Goal: Task Accomplishment & Management: Manage account settings

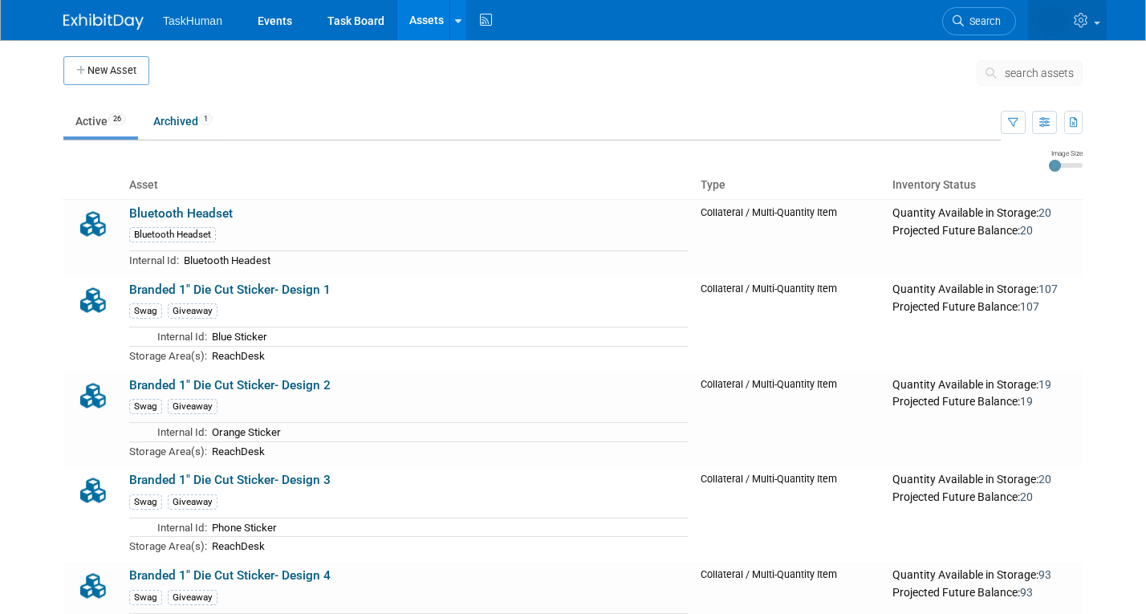
click at [1081, 23] on icon at bounding box center [1083, 20] width 18 height 14
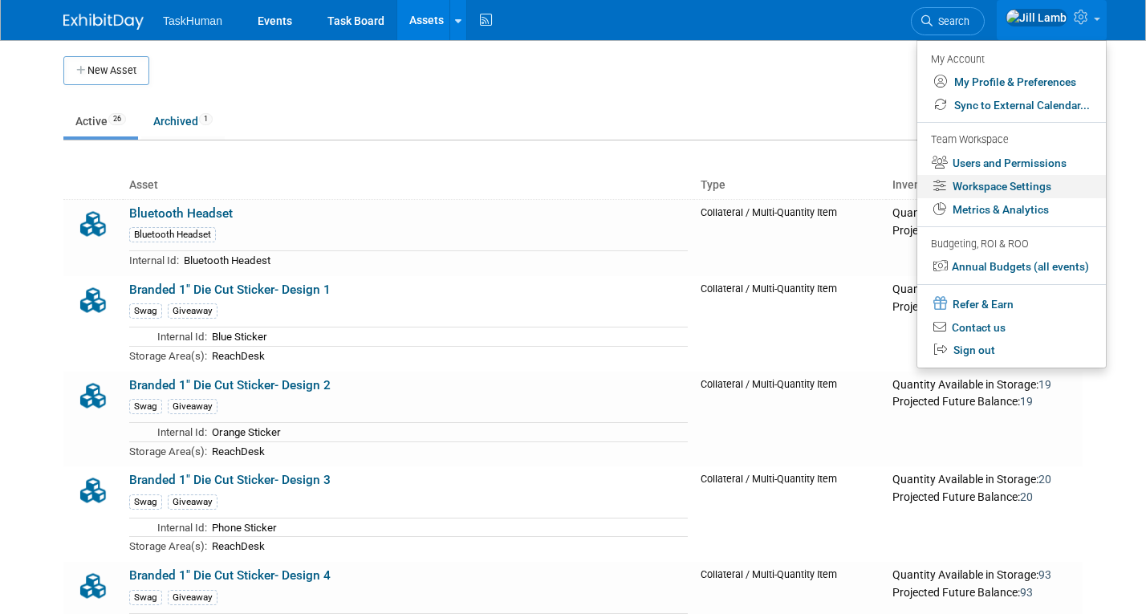
click at [999, 185] on link "Workspace Settings" at bounding box center [1012, 186] width 189 height 23
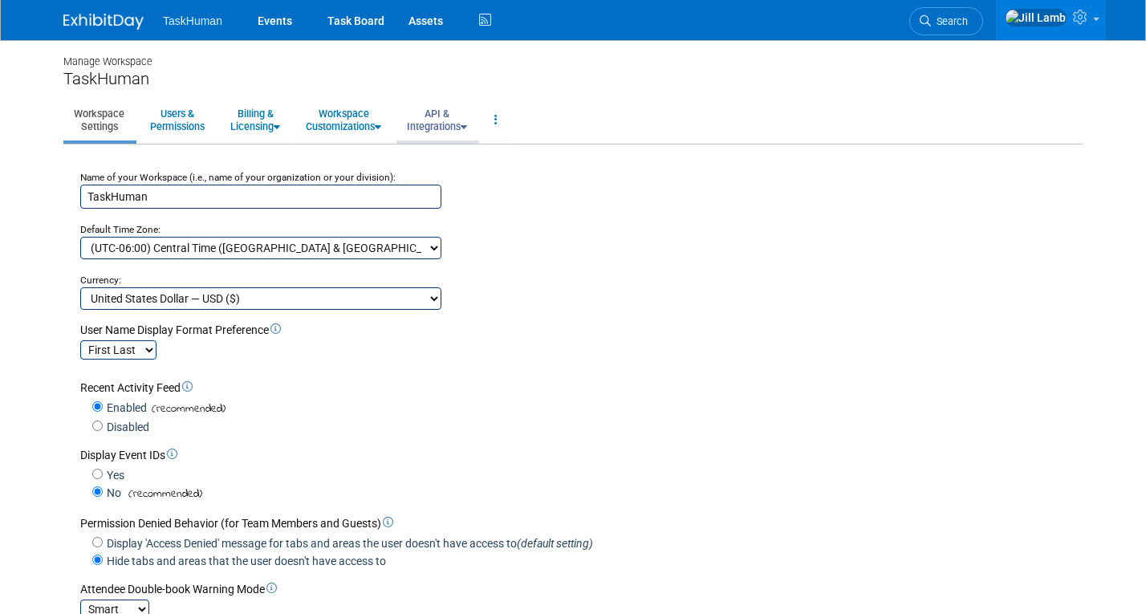
click at [436, 136] on link "API & Integrations" at bounding box center [437, 119] width 81 height 39
click at [180, 120] on link "Users & Permissions" at bounding box center [177, 119] width 75 height 39
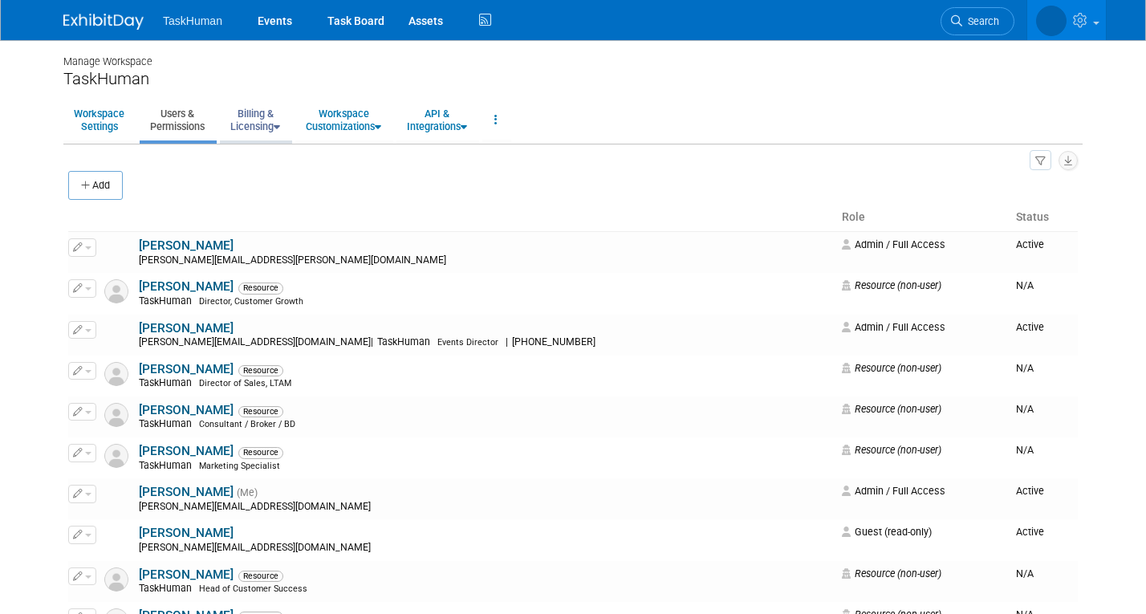
click at [279, 131] on icon at bounding box center [277, 127] width 6 height 10
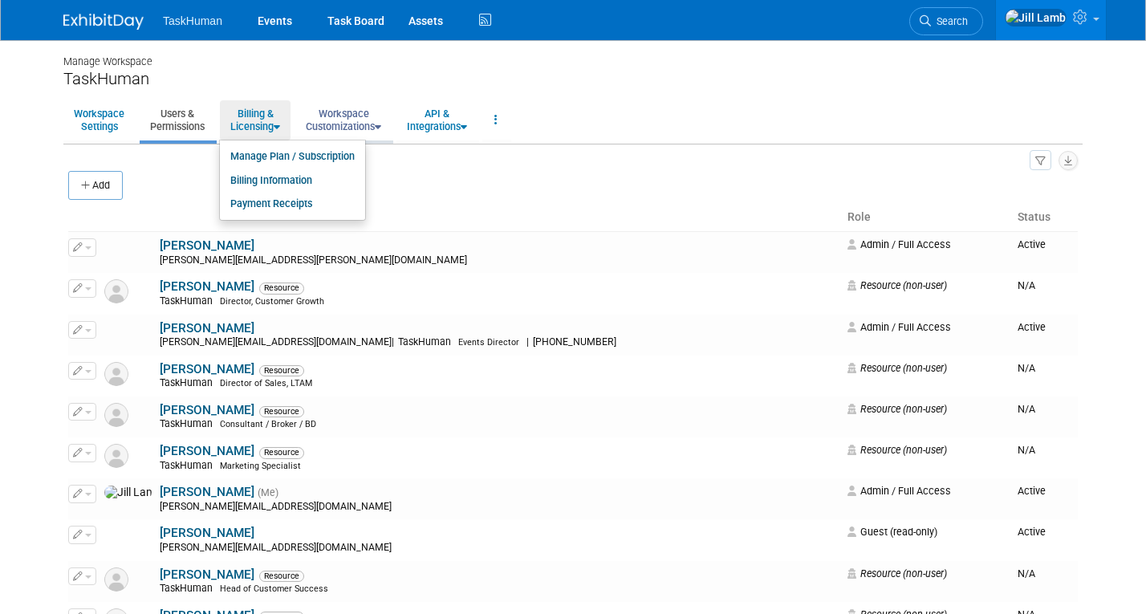
click at [350, 124] on link "Workspace Customizations" at bounding box center [343, 119] width 96 height 39
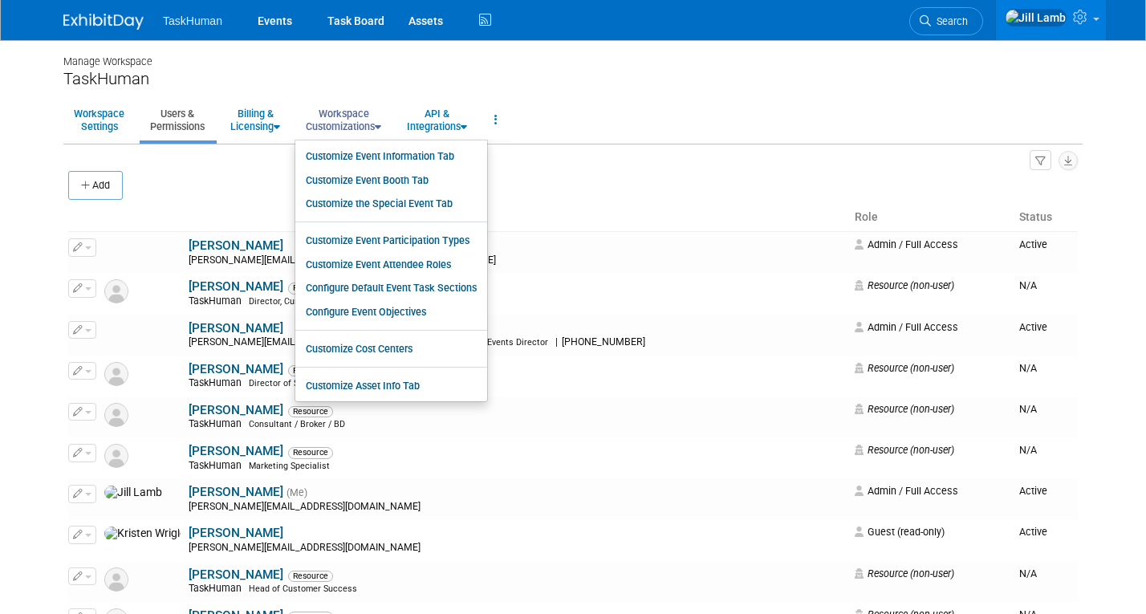
click at [350, 124] on link "Workspace Customizations" at bounding box center [343, 119] width 96 height 39
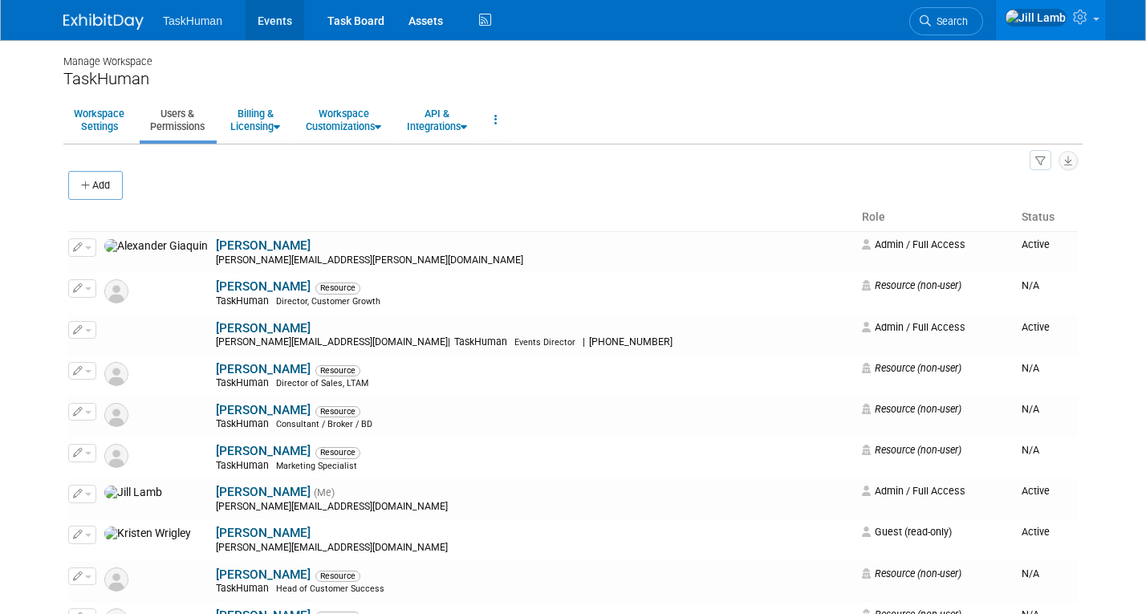
click at [270, 19] on link "Events" at bounding box center [275, 20] width 59 height 40
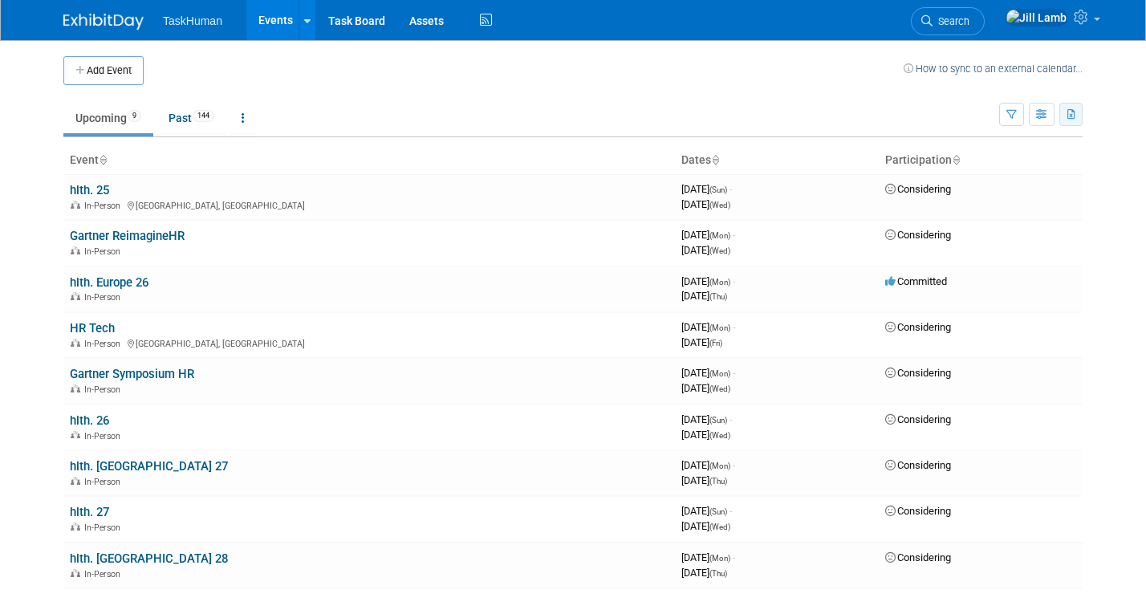
click at [1077, 109] on button "button" at bounding box center [1071, 114] width 23 height 23
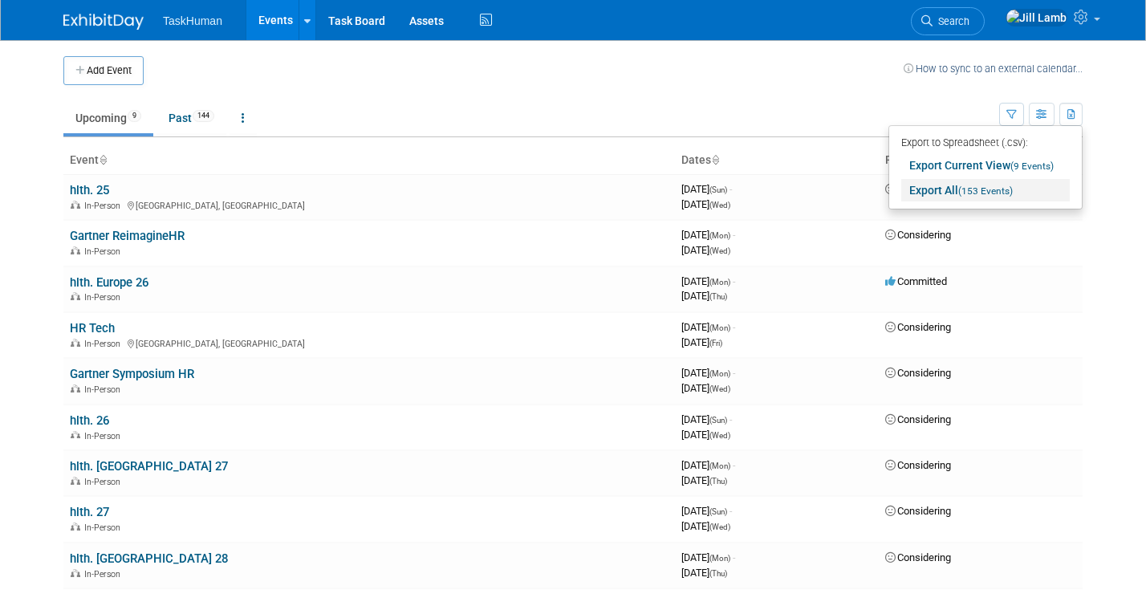
click at [941, 190] on link "Export All (153 Events)" at bounding box center [986, 190] width 169 height 22
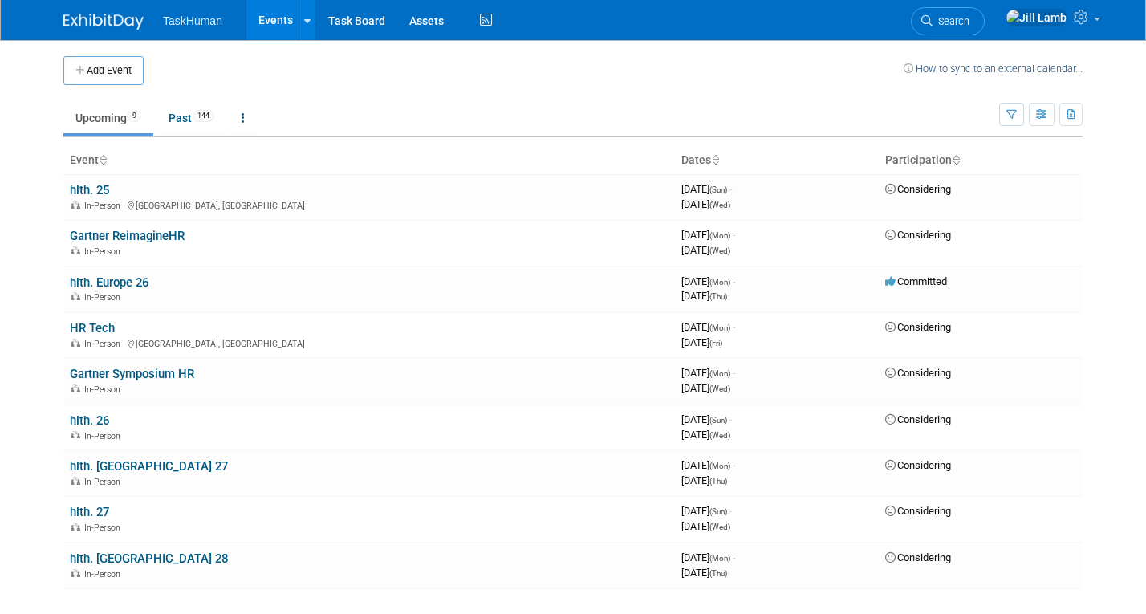
click at [645, 93] on td "Upcoming 9 Past 144 All Events 153 Past and Upcoming Grouped Annually Events gr…" at bounding box center [531, 111] width 936 height 52
click at [422, 25] on link "Assets" at bounding box center [426, 20] width 59 height 40
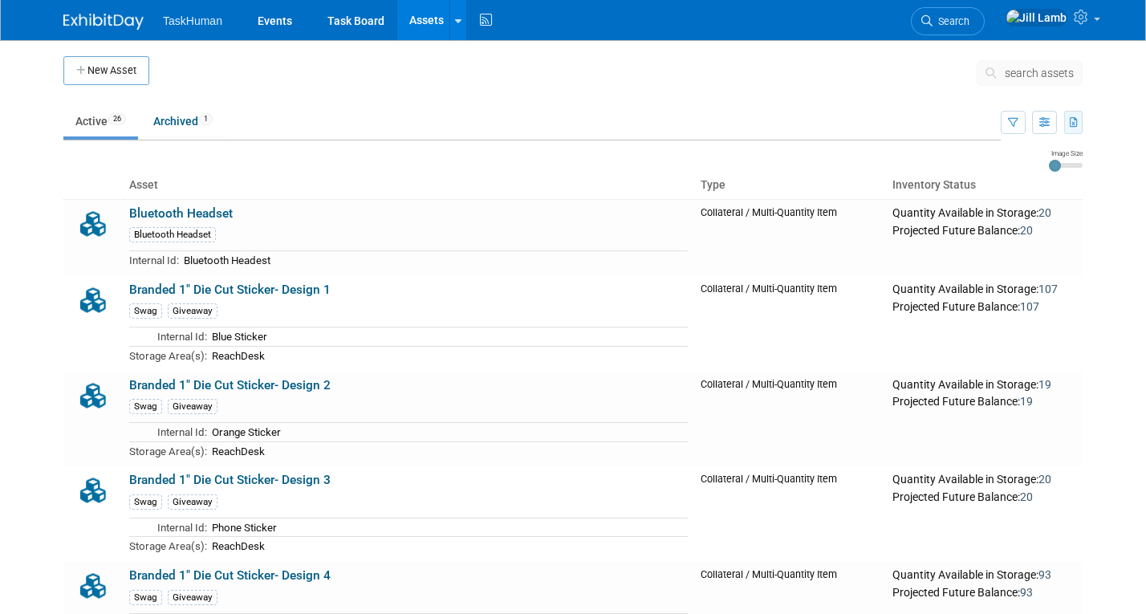
click at [1074, 120] on icon "button" at bounding box center [1074, 123] width 9 height 10
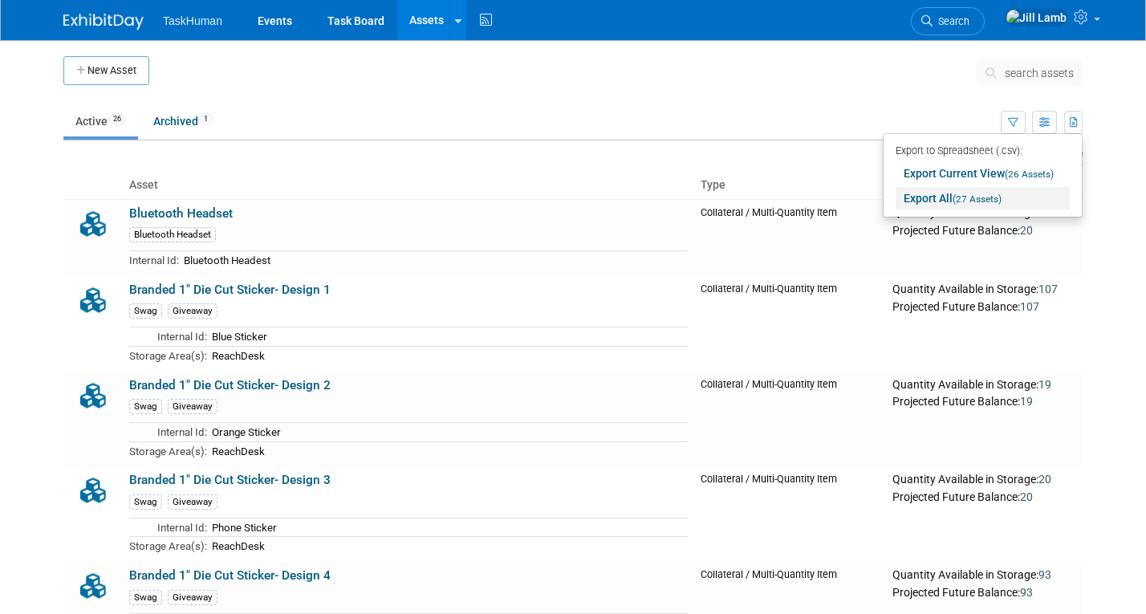
click at [924, 194] on link "Export All (27 Assets)" at bounding box center [983, 198] width 174 height 22
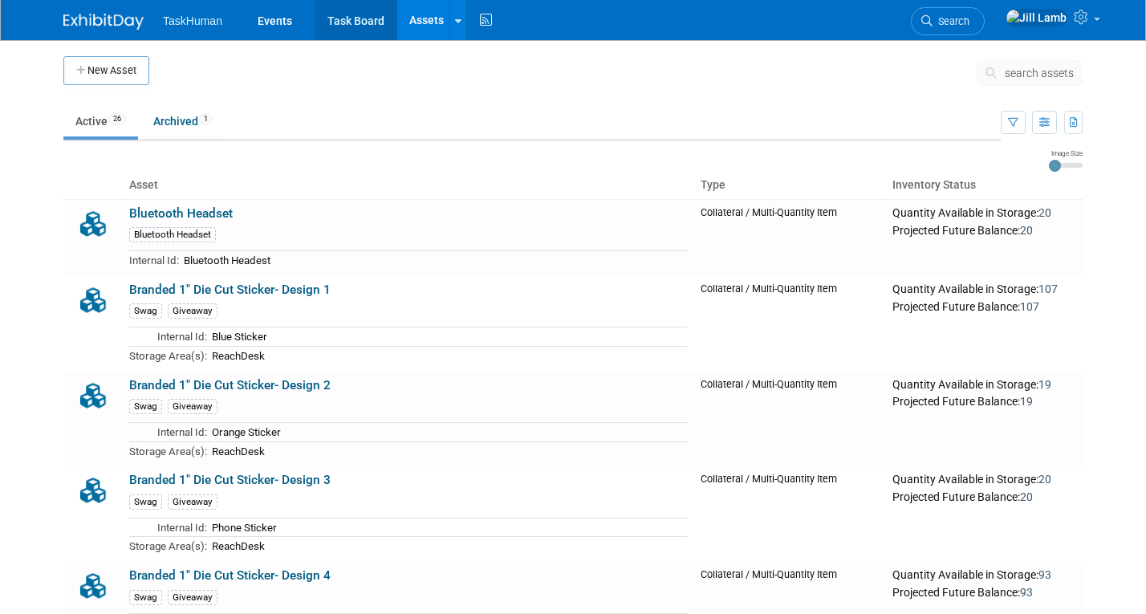
click at [342, 20] on link "Task Board" at bounding box center [356, 20] width 81 height 40
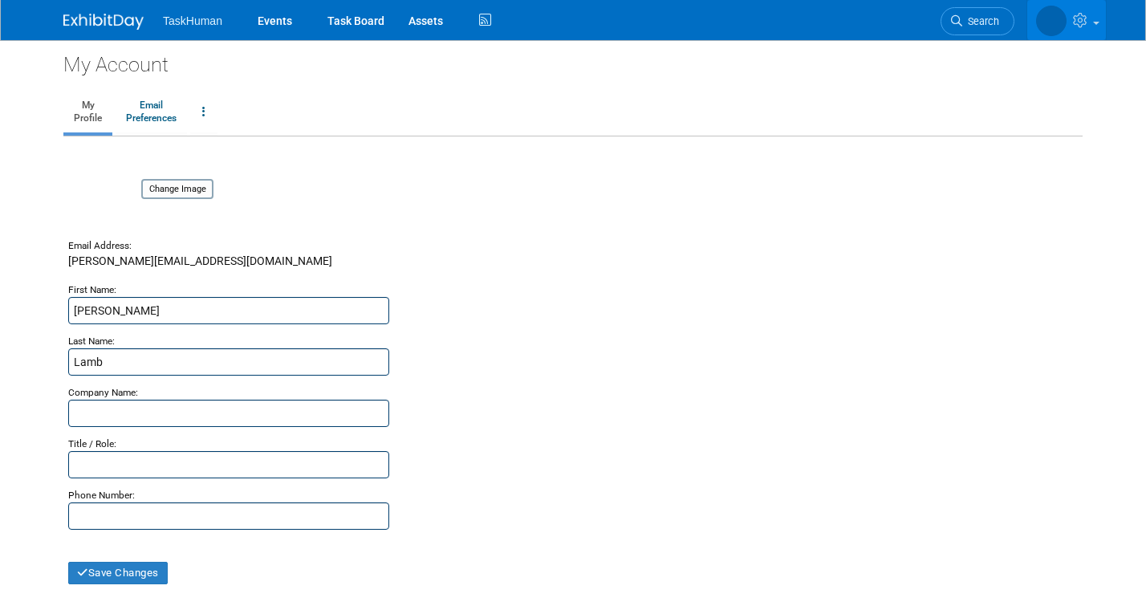
click at [1099, 23] on link at bounding box center [1067, 20] width 79 height 40
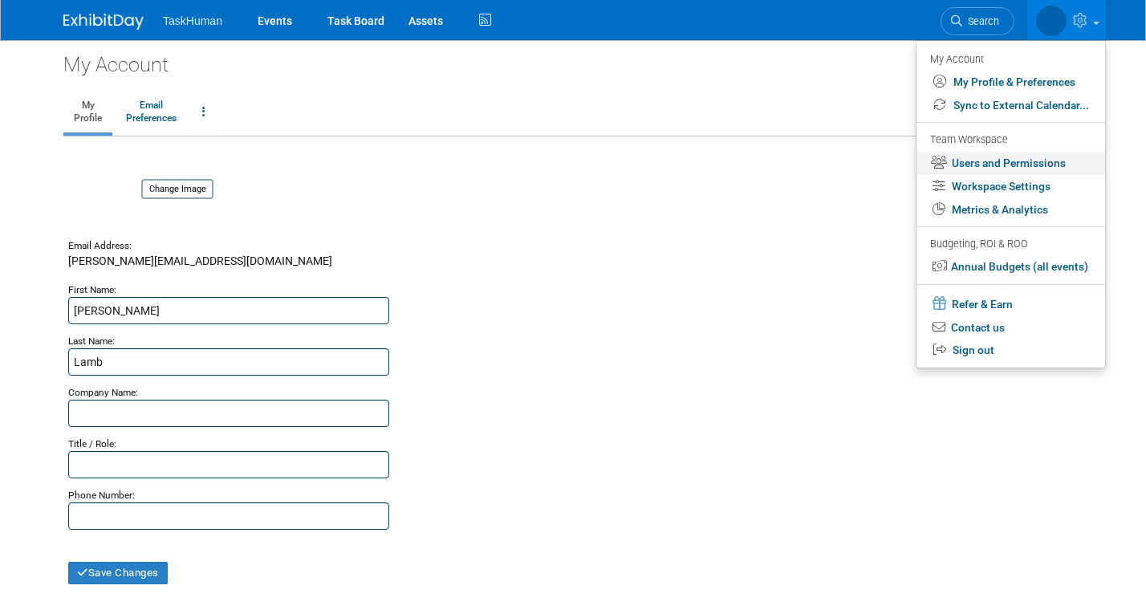
click at [1028, 169] on link "Users and Permissions" at bounding box center [1011, 163] width 189 height 23
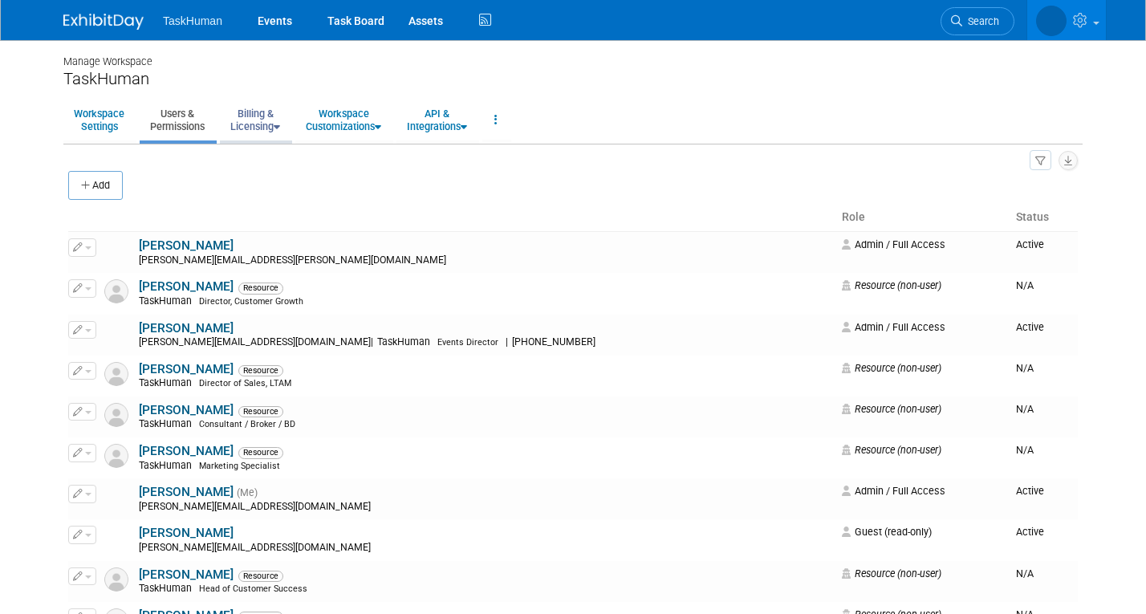
click at [249, 125] on link "Billing & Licensing" at bounding box center [255, 119] width 71 height 39
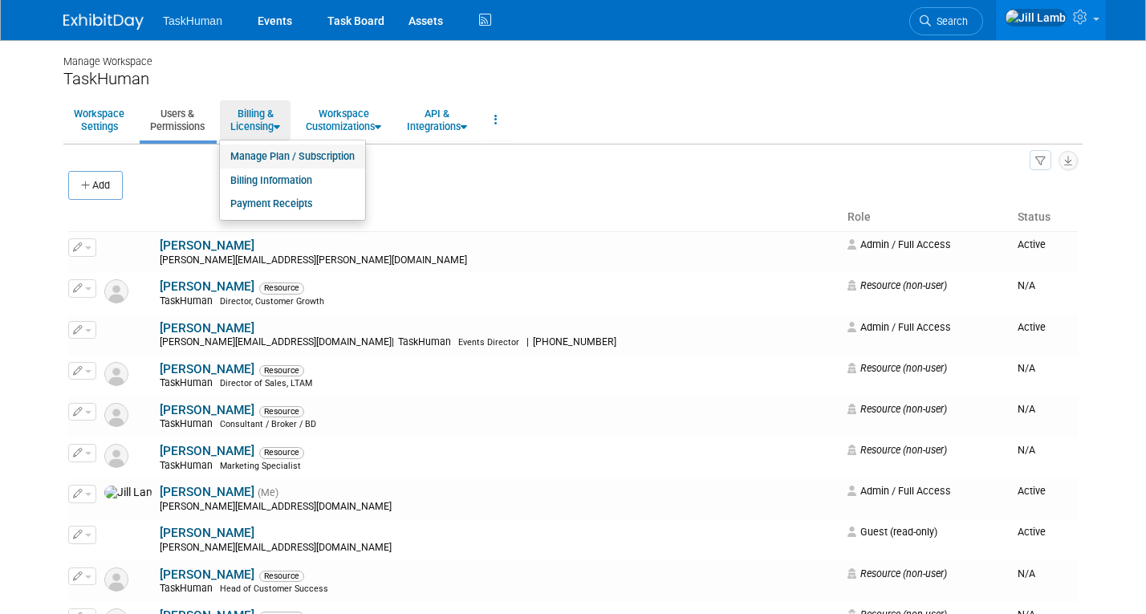
click at [264, 157] on link "Manage Plan / Subscription" at bounding box center [292, 157] width 145 height 24
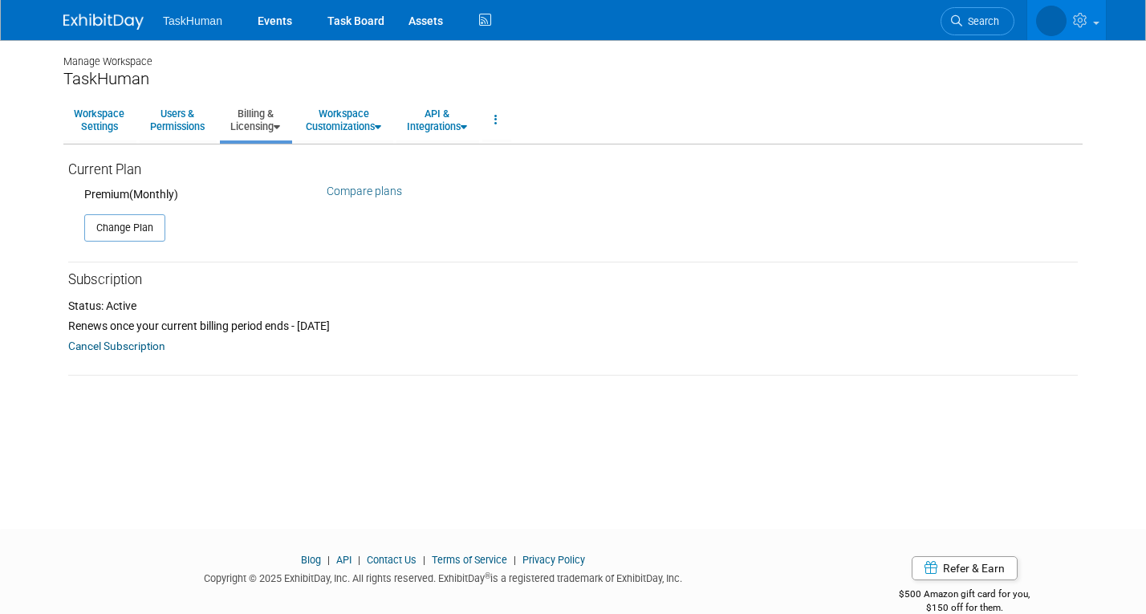
click at [141, 349] on link "Cancel Subscription" at bounding box center [116, 345] width 97 height 19
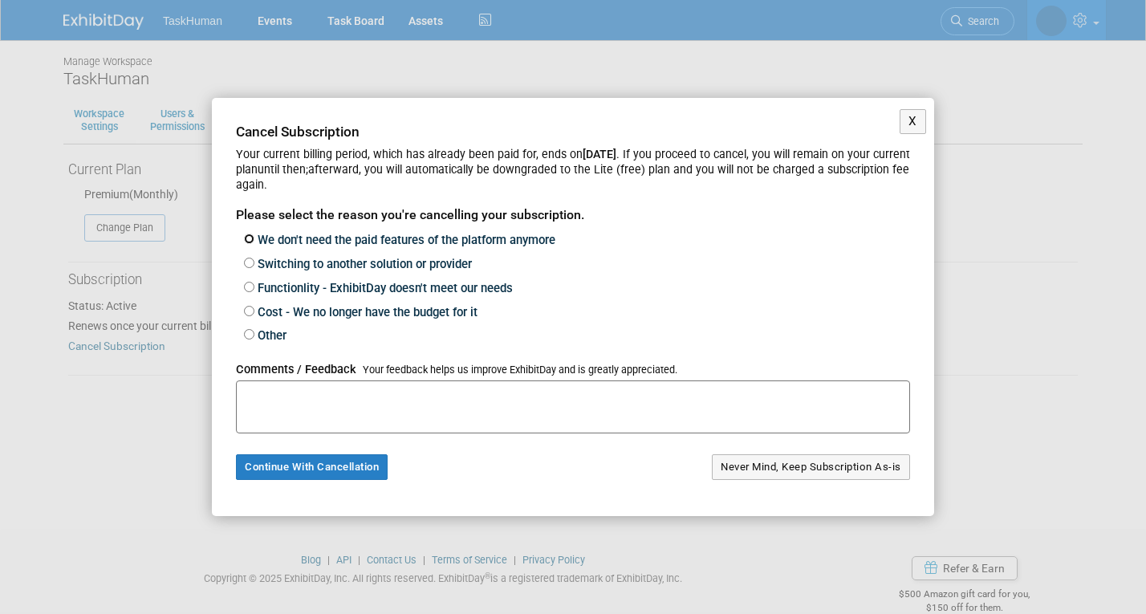
click at [314, 238] on label "We don't need the paid features of the platform anymore" at bounding box center [404, 240] width 301 height 14
click at [254, 238] on input "We don't need the paid features of the platform anymore" at bounding box center [249, 239] width 10 height 10
radio input "true"
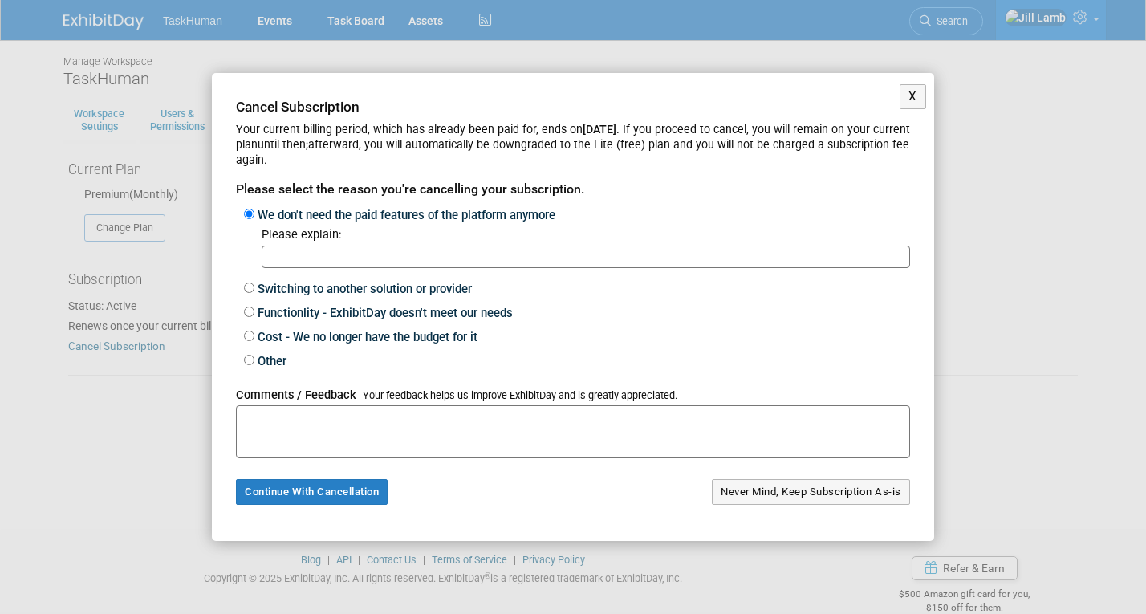
click at [307, 263] on input "text" at bounding box center [586, 257] width 649 height 23
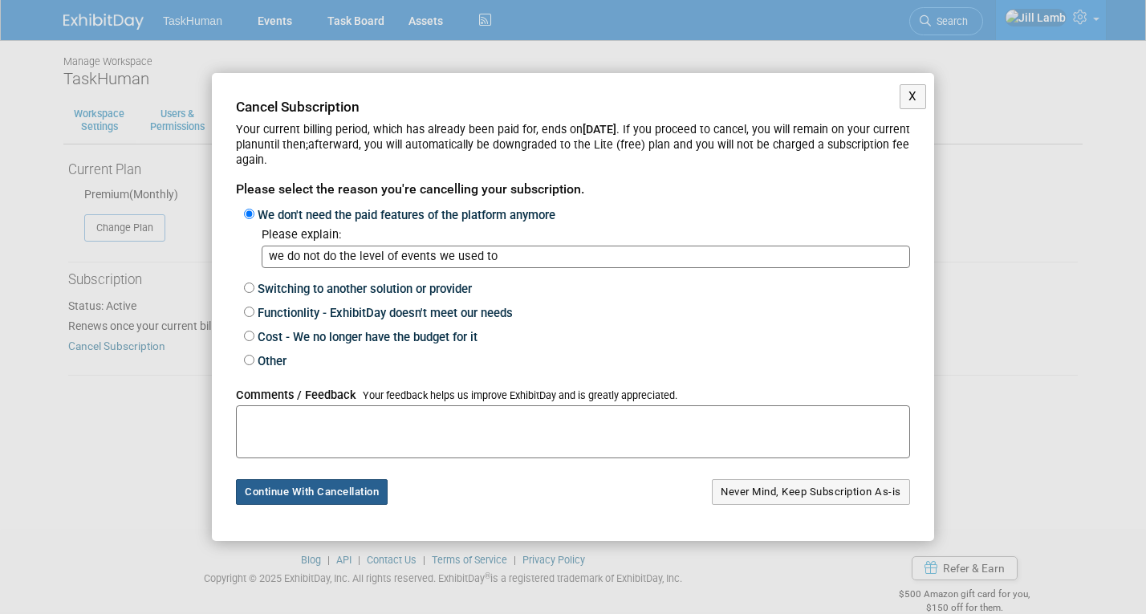
type input "we do not do the level of events we used to"
click at [323, 485] on button "Continue With Cancellation" at bounding box center [312, 492] width 152 height 26
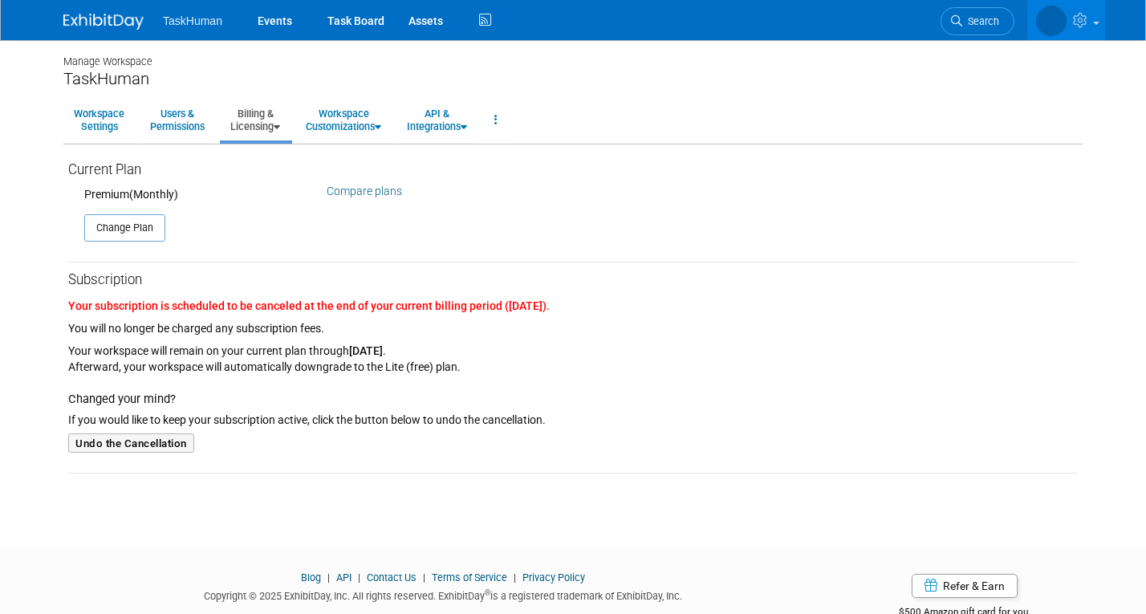
click at [275, 123] on link "Billing & Licensing" at bounding box center [255, 119] width 71 height 39
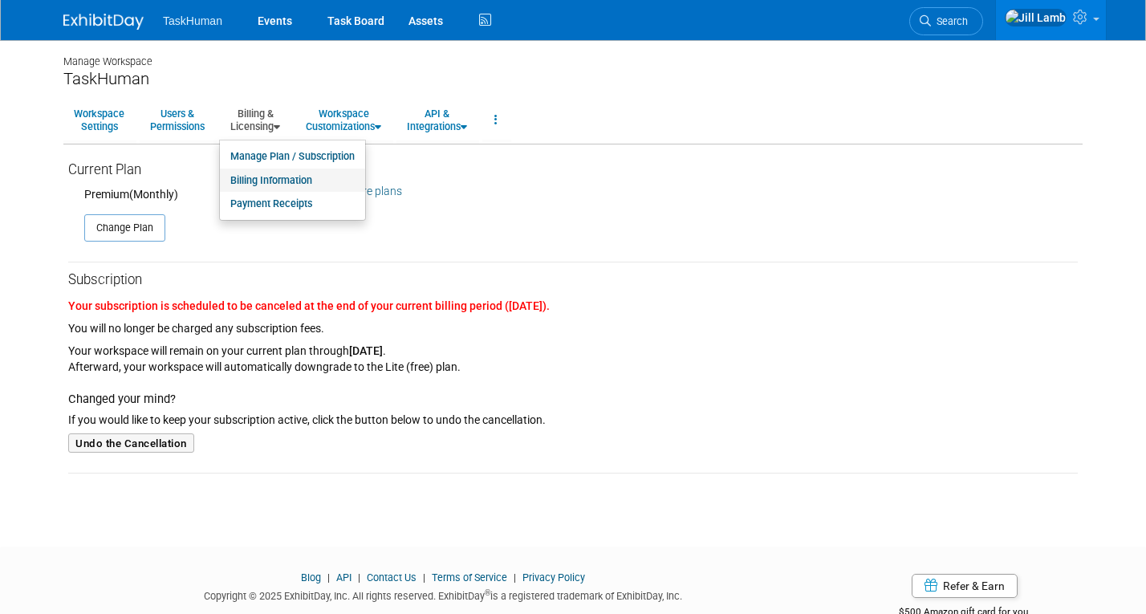
click at [279, 175] on link "Billing Information" at bounding box center [292, 181] width 145 height 24
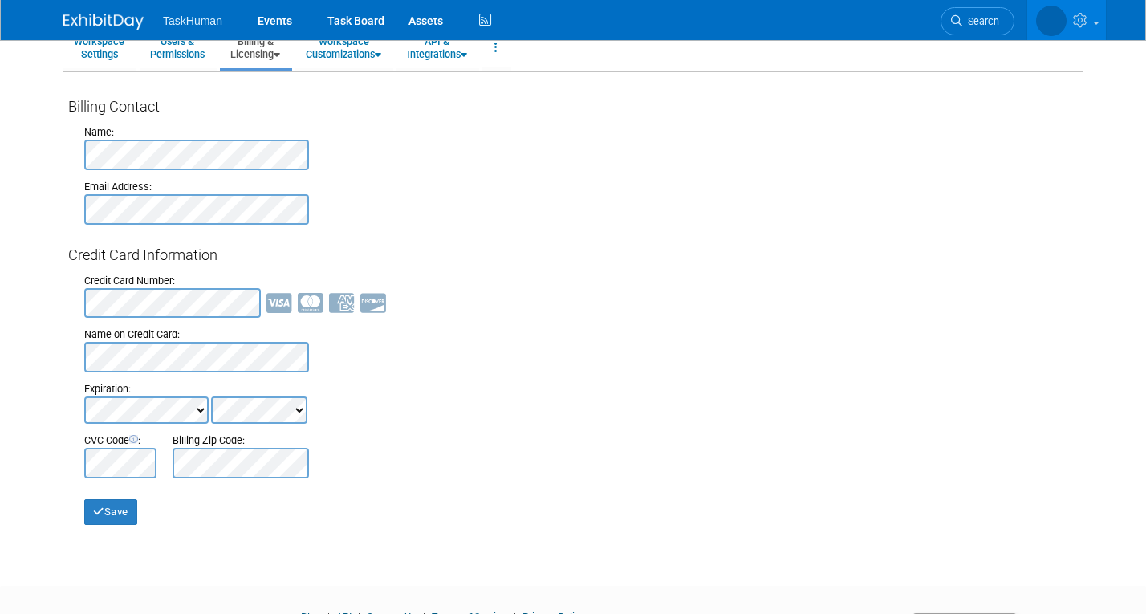
scroll to position [157, 0]
